Goal: Transaction & Acquisition: Purchase product/service

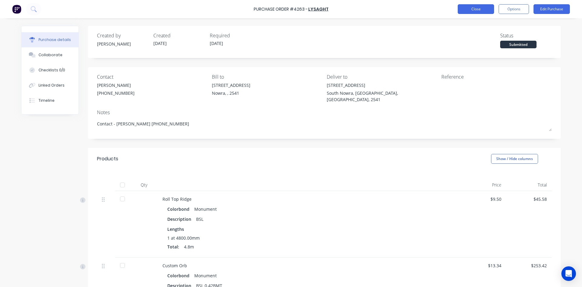
click at [480, 9] on button "Close" at bounding box center [476, 9] width 36 height 10
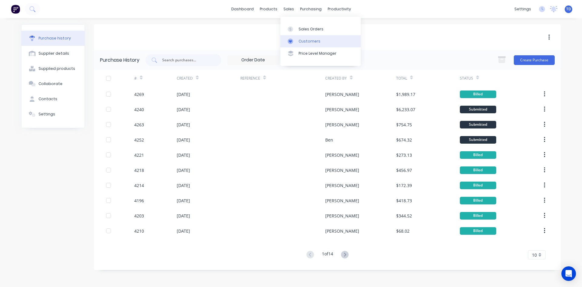
drag, startPoint x: 307, startPoint y: 45, endPoint x: 303, endPoint y: 42, distance: 4.5
click at [307, 45] on link "Customers" at bounding box center [320, 41] width 80 height 12
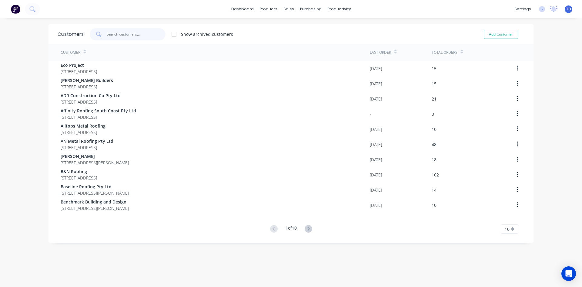
click at [123, 30] on input "text" at bounding box center [136, 34] width 59 height 12
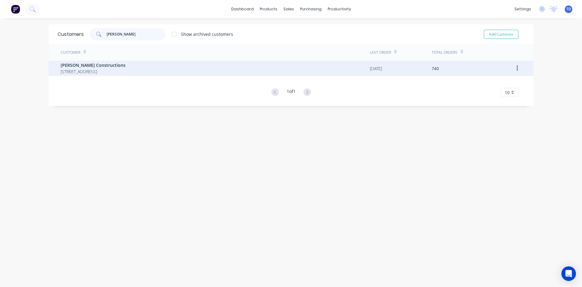
type input "[PERSON_NAME]"
click at [110, 72] on span "[STREET_ADDRESS]" at bounding box center [93, 71] width 65 height 6
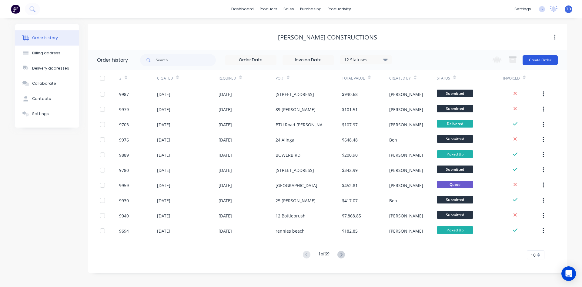
click at [536, 59] on button "Create Order" at bounding box center [540, 60] width 35 height 10
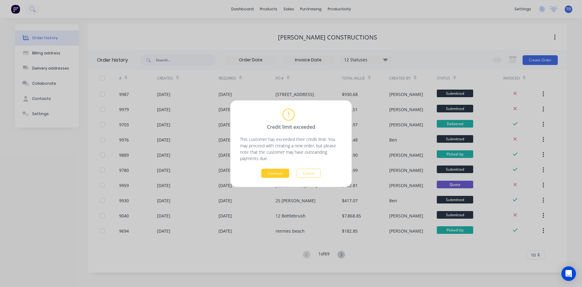
click at [268, 175] on button "Continue" at bounding box center [275, 172] width 28 height 9
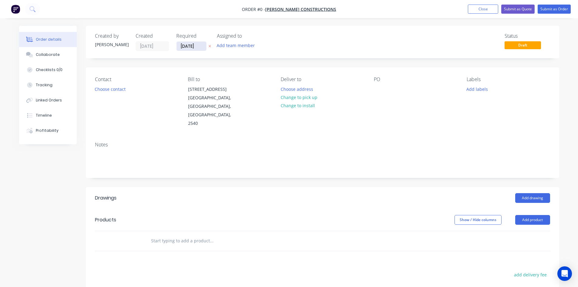
click at [198, 46] on input "[DATE]" at bounding box center [191, 46] width 30 height 9
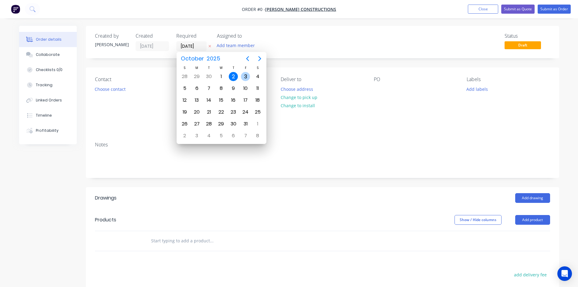
click at [246, 75] on div "3" at bounding box center [245, 76] width 9 height 9
type input "[DATE]"
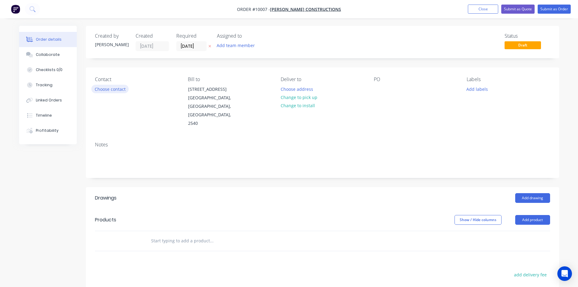
click at [121, 88] on button "Choose contact" at bounding box center [109, 89] width 37 height 8
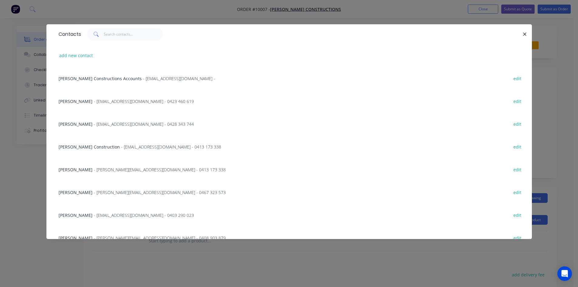
click at [131, 194] on span "- [PERSON_NAME][EMAIL_ADDRESS][DOMAIN_NAME] - 0467 323 573" at bounding box center [160, 192] width 132 height 6
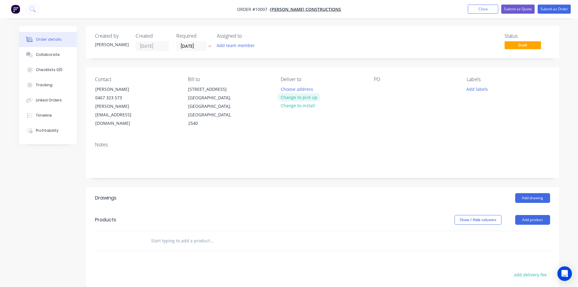
click at [303, 100] on button "Change to pick up" at bounding box center [298, 97] width 43 height 8
click at [291, 89] on div "Pick up Change to delivery Change to install" at bounding box center [321, 101] width 83 height 51
click at [289, 89] on div at bounding box center [285, 89] width 10 height 9
click at [178, 234] on input "text" at bounding box center [211, 240] width 121 height 12
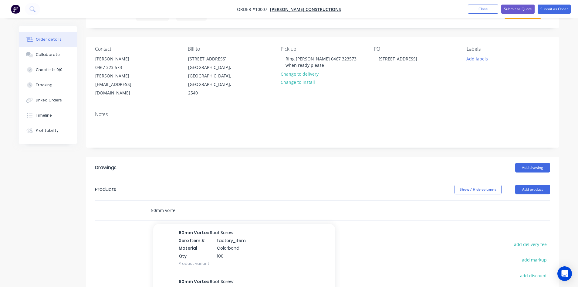
scroll to position [152, 0]
type input "50mm vorte"
click at [201, 225] on div "50mm Vorte x Roof Screw Xero Item # factory_item Material Colorbond Qty 100 Pro…" at bounding box center [244, 238] width 182 height 49
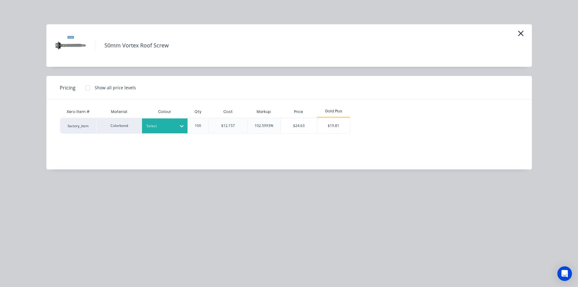
click at [171, 131] on div "Select" at bounding box center [164, 125] width 45 height 15
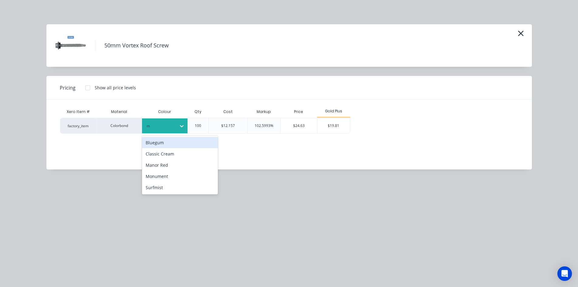
type input "mo"
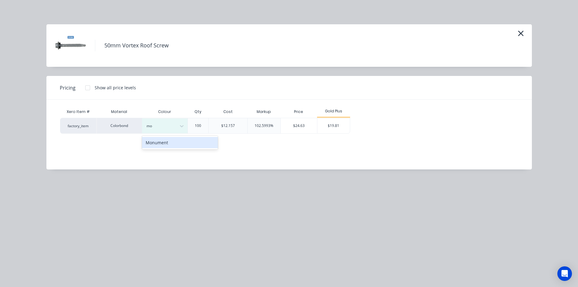
click at [166, 146] on div "Monument" at bounding box center [180, 142] width 76 height 11
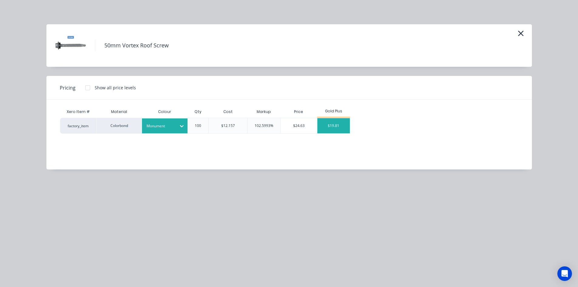
click at [331, 126] on div "$19.81" at bounding box center [333, 125] width 32 height 15
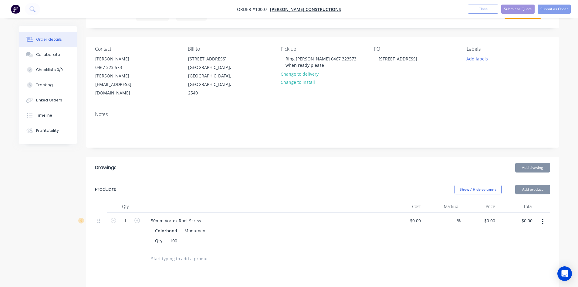
type input "$12.157"
type input "62.95"
type input "$19.81"
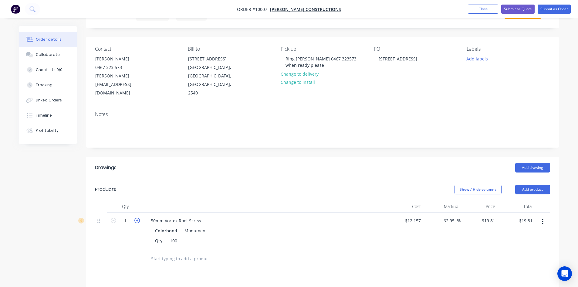
click at [136, 217] on icon "button" at bounding box center [136, 219] width 5 height 5
type input "2"
type input "$39.62"
click at [159, 252] on input "text" at bounding box center [211, 258] width 121 height 12
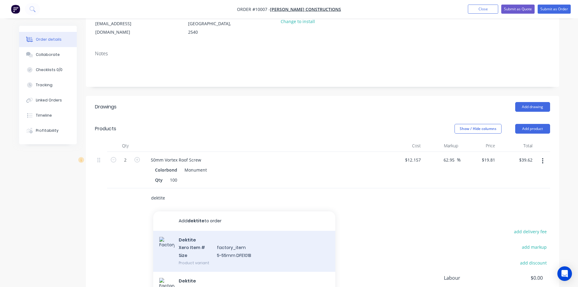
scroll to position [30, 0]
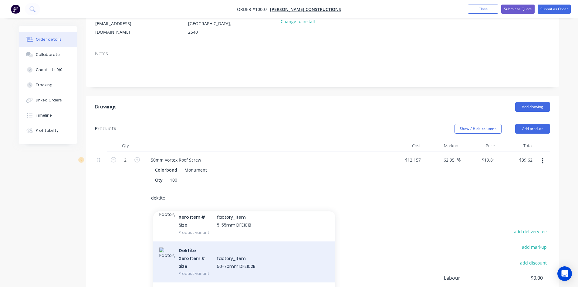
type input "dektite"
click at [205, 253] on div "Dektite Xero Item # factory_item Size 50-70mm DFE102B Product variant" at bounding box center [244, 261] width 182 height 41
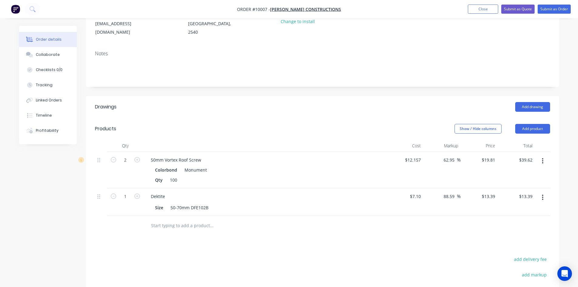
click at [168, 220] on input "text" at bounding box center [211, 225] width 121 height 12
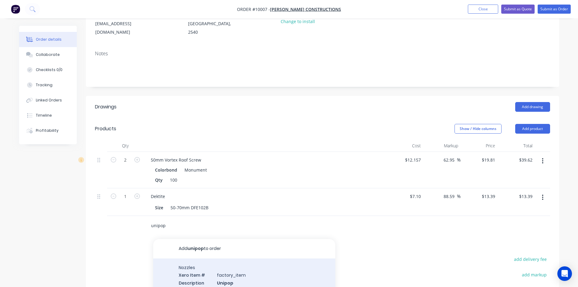
scroll to position [121, 0]
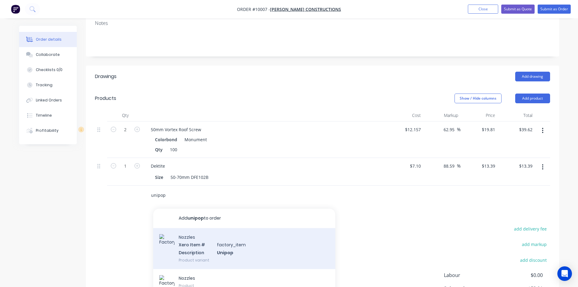
type input "unipop"
click at [188, 242] on div "Nozzles Xero Item # factory_item Description Unipop Product variant" at bounding box center [244, 248] width 182 height 41
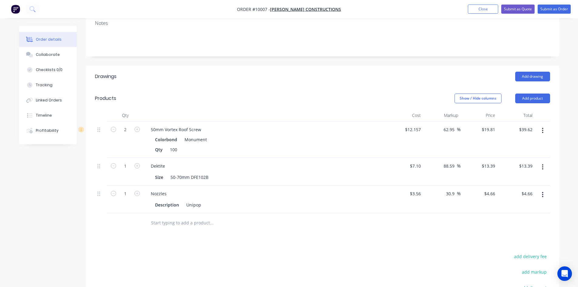
click at [169, 216] on input "text" at bounding box center [211, 222] width 121 height 12
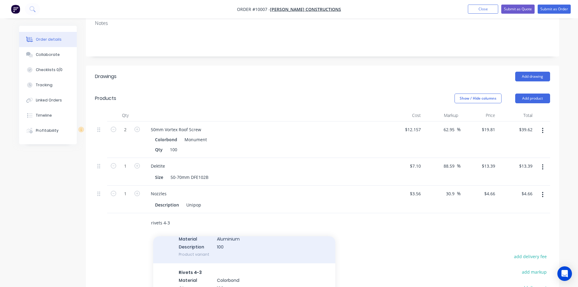
scroll to position [91, 0]
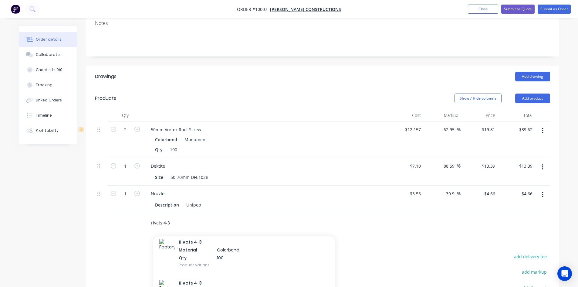
type input "rivets 4-3"
click at [203, 237] on div "Rivets 4-3 Material Colorbond Qty 100 Product variant" at bounding box center [244, 253] width 182 height 41
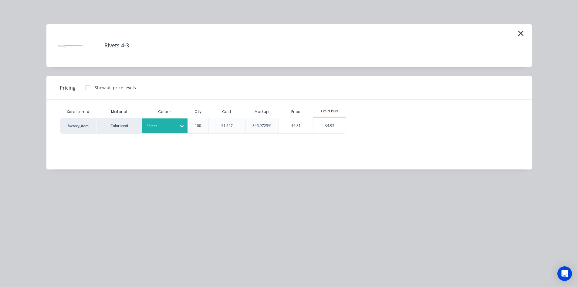
click at [153, 130] on div "Select" at bounding box center [164, 125] width 45 height 15
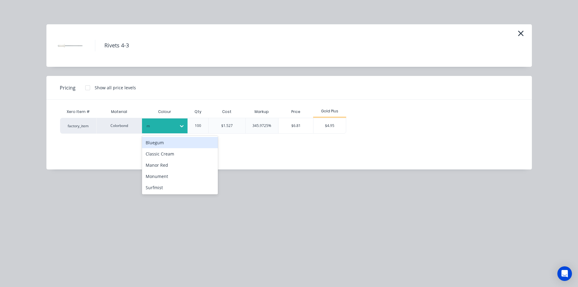
type input "mo"
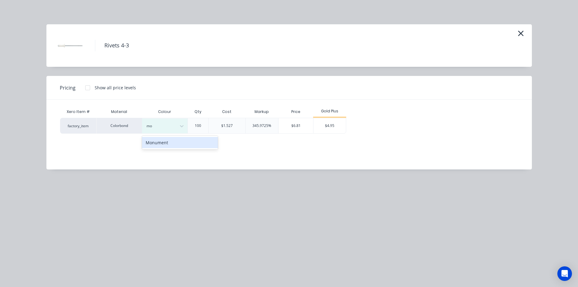
click at [152, 146] on div "Monument" at bounding box center [180, 142] width 76 height 11
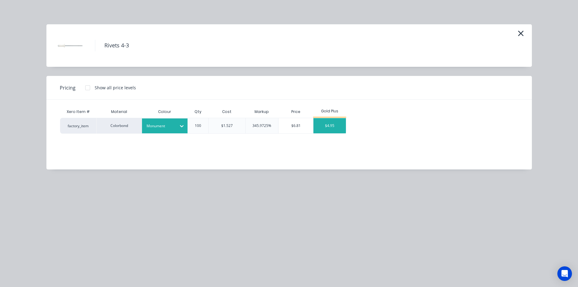
click at [321, 127] on div "$4.95" at bounding box center [329, 125] width 32 height 15
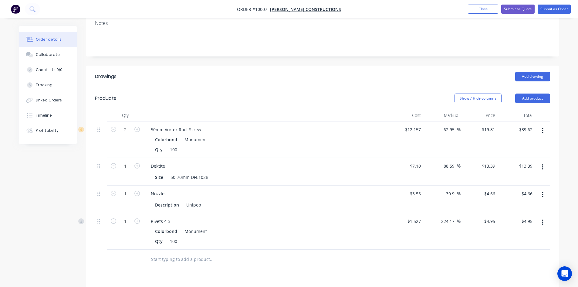
click at [167, 253] on input "text" at bounding box center [211, 259] width 121 height 12
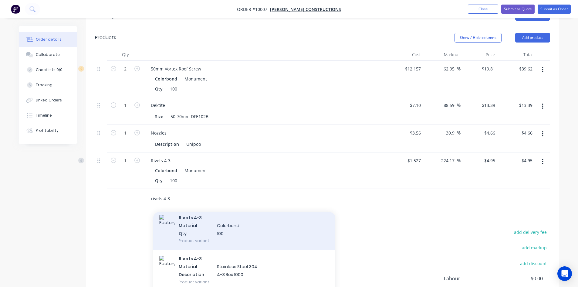
type input "rivets 4-3"
click at [207, 226] on div "Rivets 4-3 Material Colorbond Qty 100 Product variant" at bounding box center [244, 228] width 182 height 41
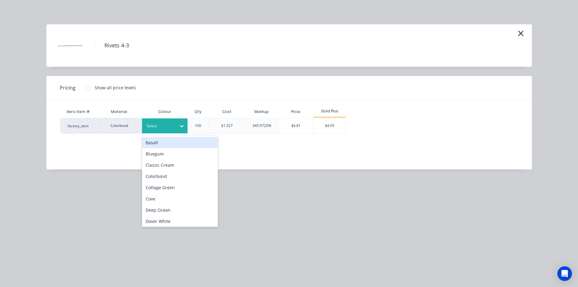
click at [163, 132] on div "Select" at bounding box center [164, 125] width 45 height 15
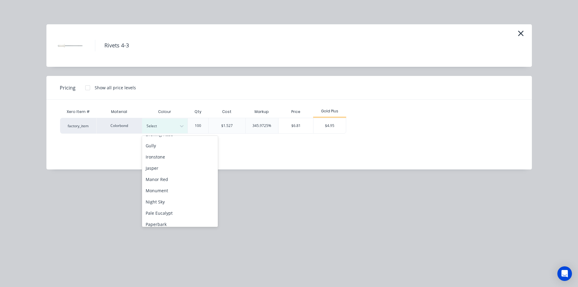
scroll to position [121, 0]
click at [169, 190] on div "Night Sky" at bounding box center [180, 189] width 76 height 11
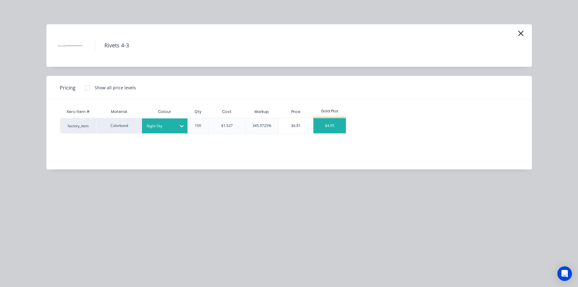
click at [324, 129] on div "$4.95" at bounding box center [329, 125] width 32 height 15
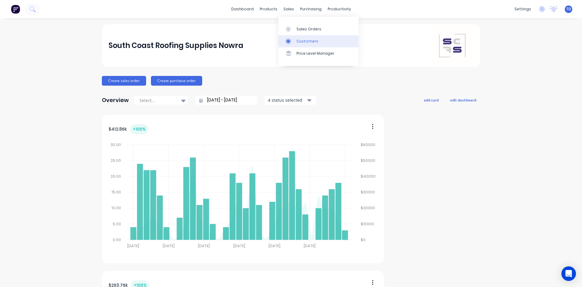
click at [302, 39] on div "Customers" at bounding box center [308, 41] width 22 height 5
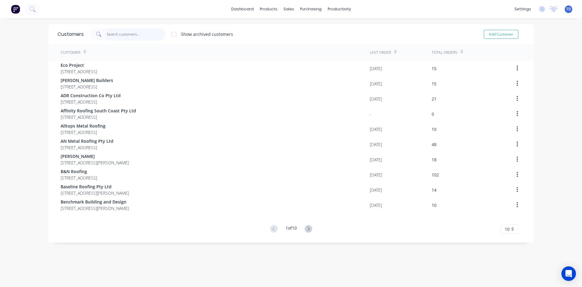
click at [143, 33] on input "text" at bounding box center [136, 34] width 59 height 12
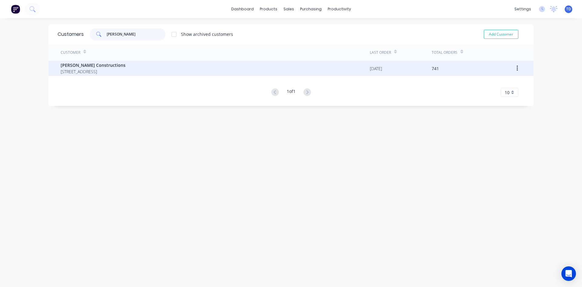
type input "[PERSON_NAME]"
click at [126, 64] on span "[PERSON_NAME] Constructions" at bounding box center [93, 65] width 65 height 6
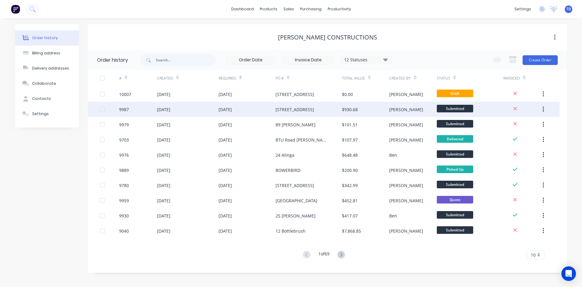
click at [257, 104] on div "[DATE]" at bounding box center [247, 109] width 57 height 15
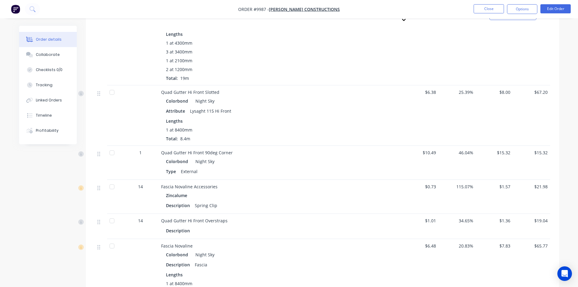
scroll to position [273, 0]
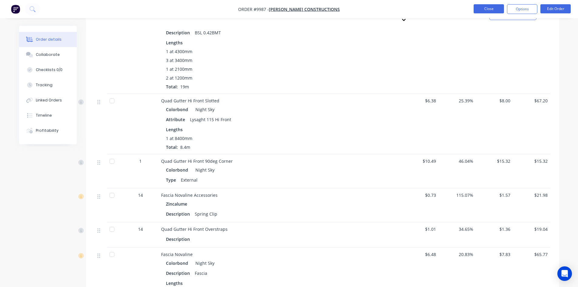
click at [481, 9] on button "Close" at bounding box center [488, 8] width 30 height 9
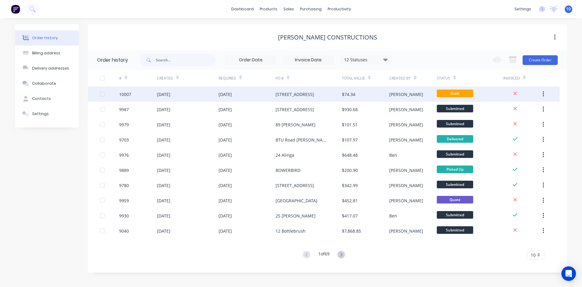
click at [297, 95] on div "[STREET_ADDRESS]" at bounding box center [295, 94] width 39 height 6
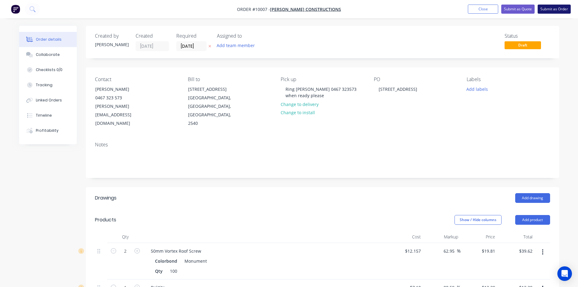
click at [559, 12] on button "Submit as Order" at bounding box center [553, 9] width 33 height 9
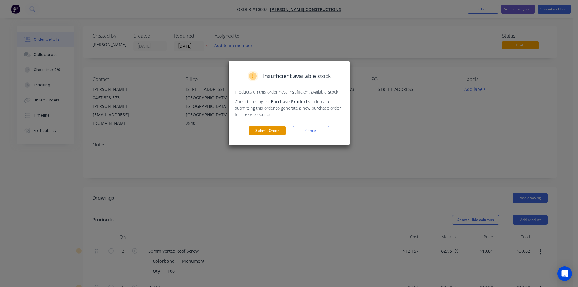
click at [264, 127] on button "Submit Order" at bounding box center [267, 130] width 36 height 9
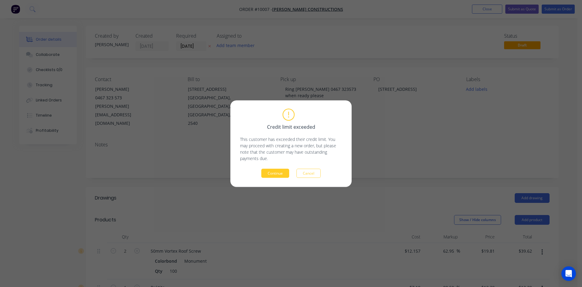
click at [267, 173] on button "Continue" at bounding box center [275, 172] width 28 height 9
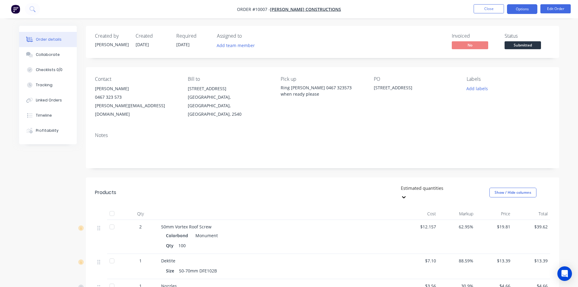
click at [521, 6] on button "Options" at bounding box center [522, 9] width 30 height 10
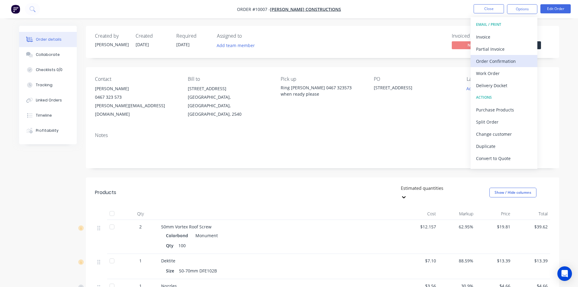
click at [502, 60] on div "Order Confirmation" at bounding box center [504, 61] width 56 height 9
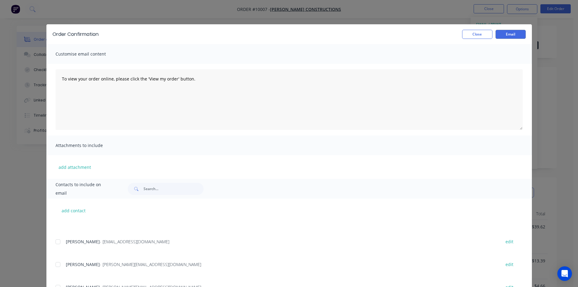
scroll to position [91, 0]
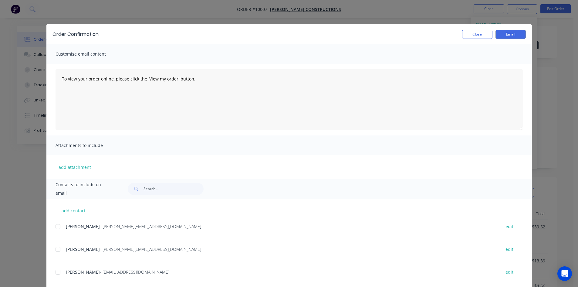
click at [53, 250] on div at bounding box center [58, 249] width 12 height 12
click at [510, 35] on button "Email" at bounding box center [510, 34] width 30 height 9
click at [475, 38] on button "Close" at bounding box center [477, 34] width 30 height 9
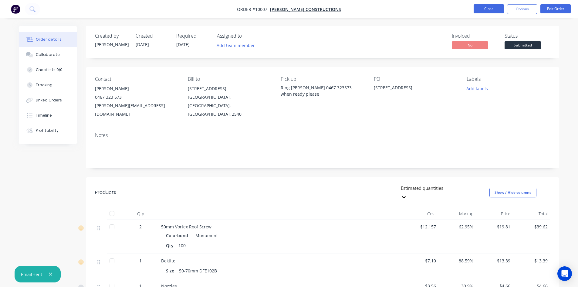
click at [485, 11] on button "Close" at bounding box center [488, 8] width 30 height 9
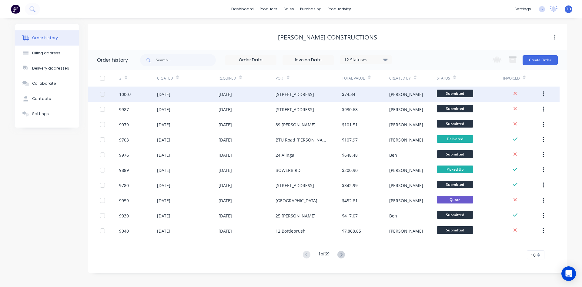
click at [232, 97] on div "[DATE]" at bounding box center [225, 94] width 13 height 6
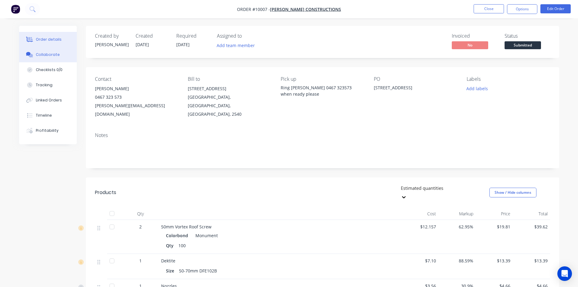
click at [38, 54] on div "Collaborate" at bounding box center [48, 54] width 24 height 5
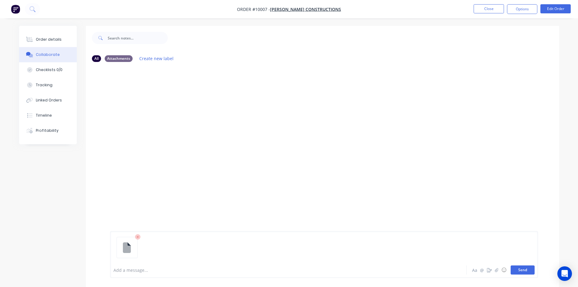
click at [530, 270] on button "Send" at bounding box center [522, 269] width 24 height 9
